Goal: Understand process/instructions: Learn how to perform a task or action

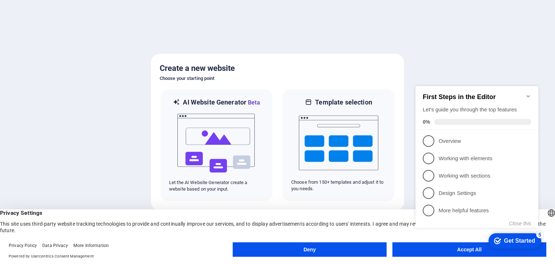
click div "checkmark Get Started 5 First Steps in the Editor Let's guide you through the t…"
click at [508, 240] on div "Get Started" at bounding box center [519, 240] width 31 height 6
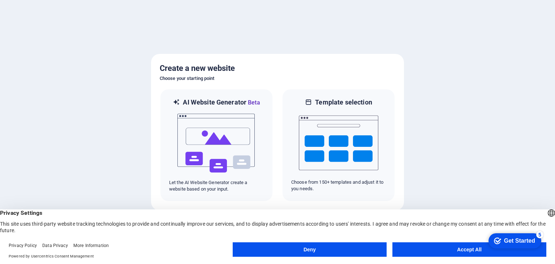
click at [434, 253] on button "Accept All" at bounding box center [469, 249] width 154 height 14
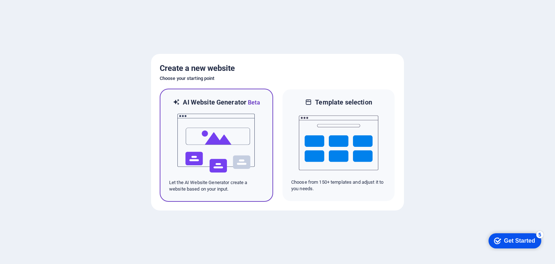
click at [234, 135] on img at bounding box center [216, 143] width 79 height 72
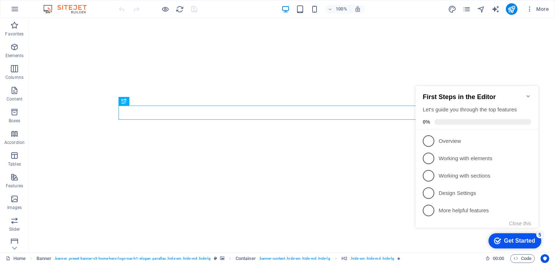
click at [517, 242] on div "Get Started" at bounding box center [519, 240] width 31 height 6
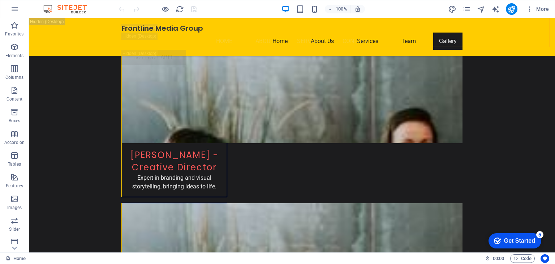
scroll to position [8123, 0]
